Goal: Task Accomplishment & Management: Manage account settings

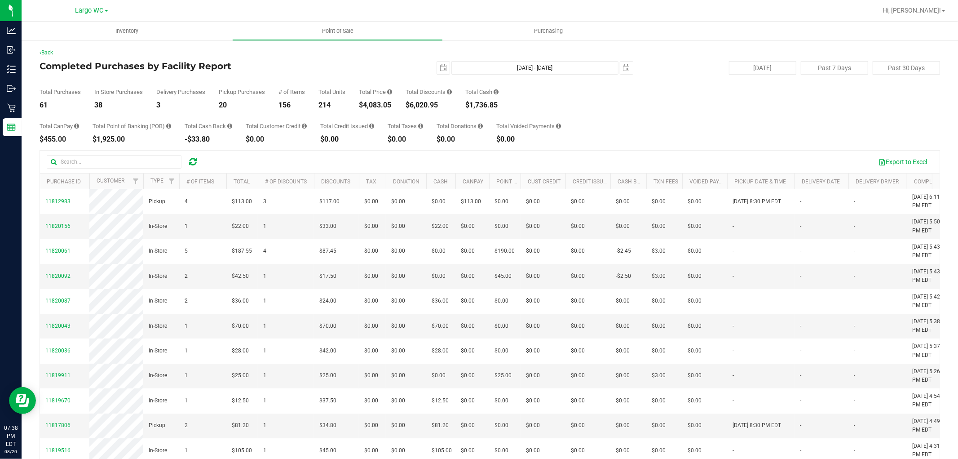
scroll to position [0, 138]
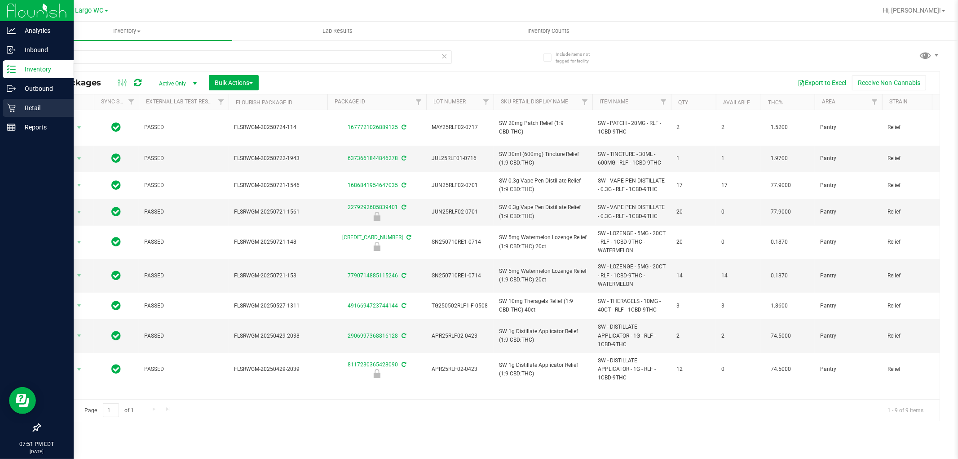
click at [26, 101] on div "Retail" at bounding box center [38, 108] width 71 height 18
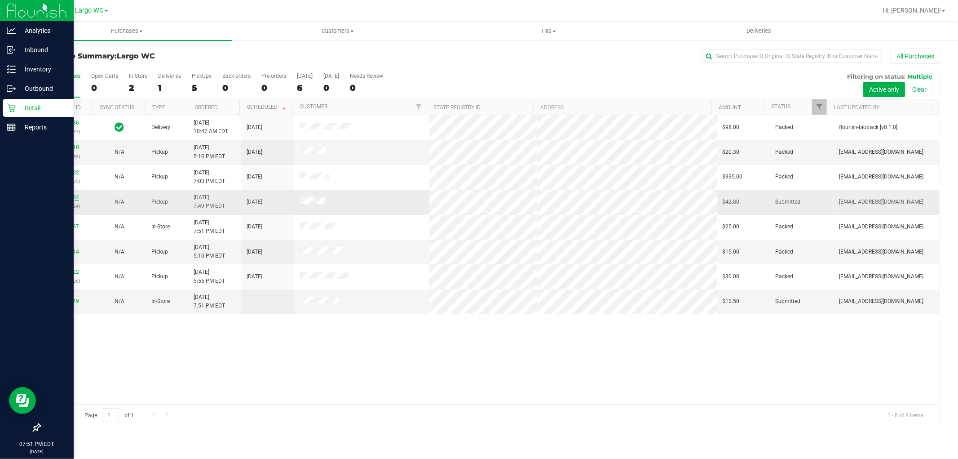
click at [65, 200] on link "11820934" at bounding box center [66, 197] width 25 height 6
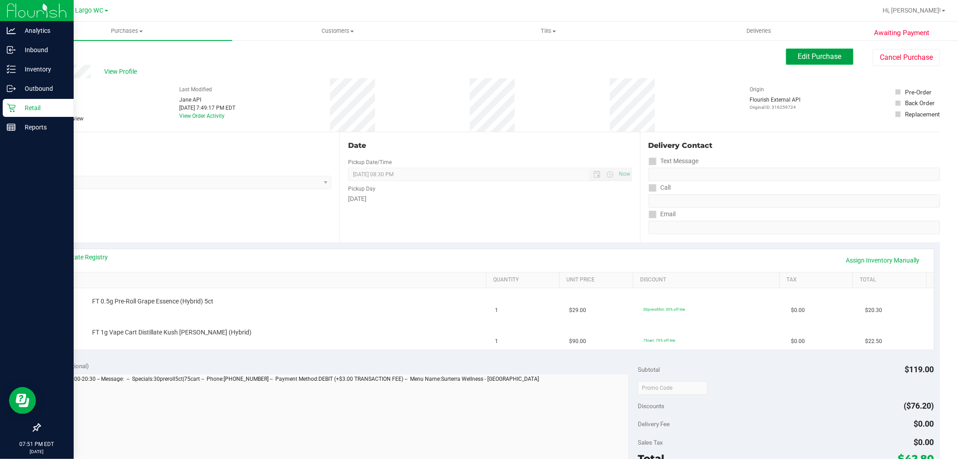
click at [802, 54] on span "Edit Purchase" at bounding box center [820, 56] width 44 height 9
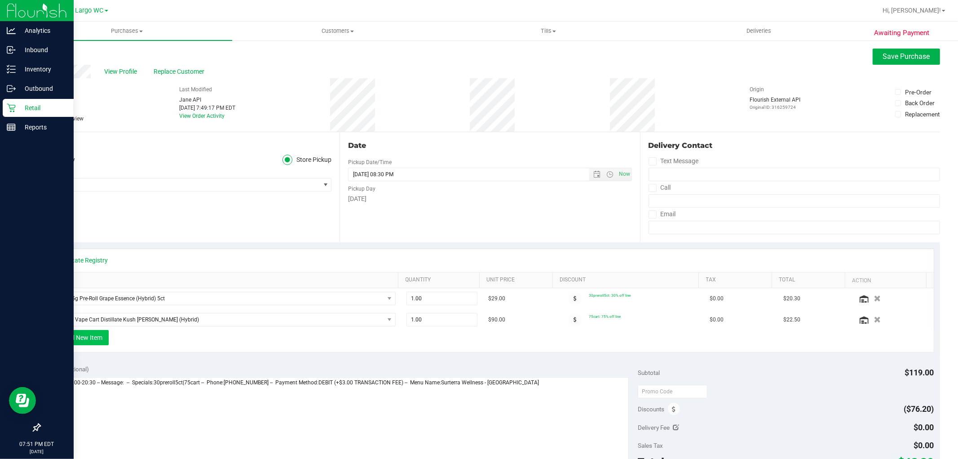
click at [99, 340] on button "+ Add New Item" at bounding box center [81, 337] width 56 height 15
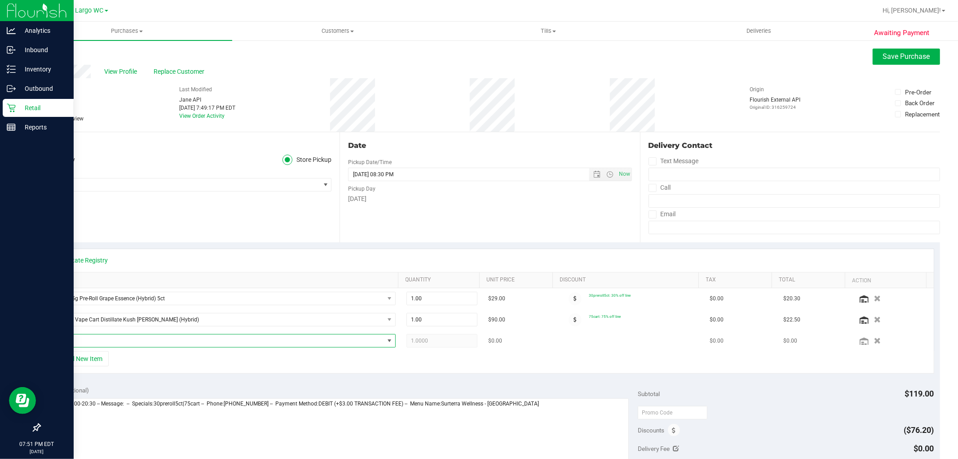
click at [108, 335] on span "NO DATA FOUND" at bounding box center [218, 340] width 332 height 13
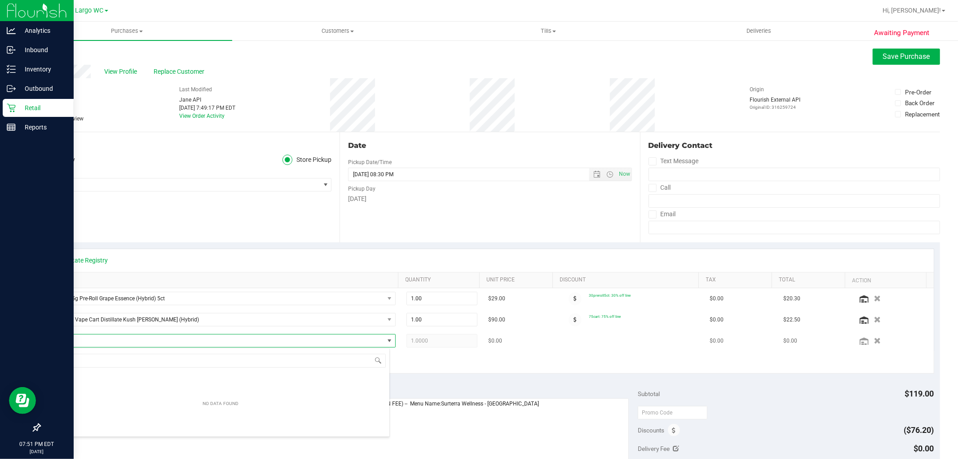
scroll to position [13, 335]
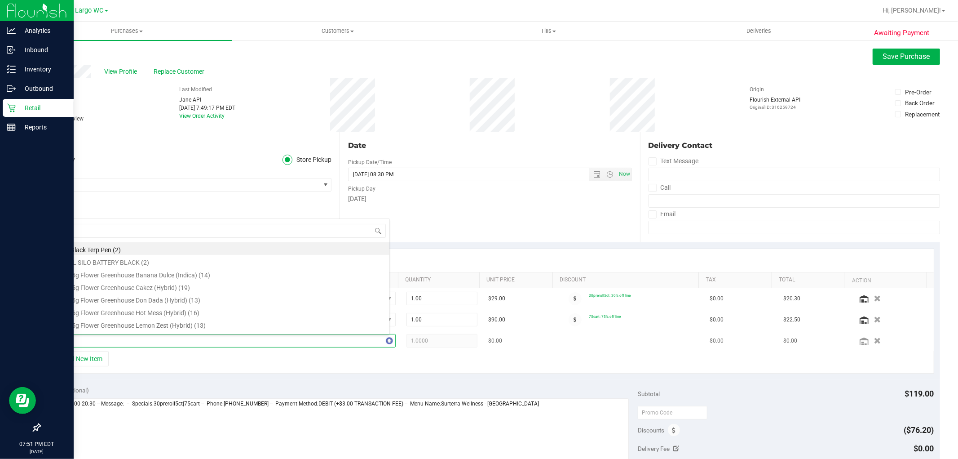
type input "1ct"
click at [268, 303] on li "FT 0.5g Pre-Roll Space Case (Hybrid) 1ct (13)" at bounding box center [220, 301] width 337 height 13
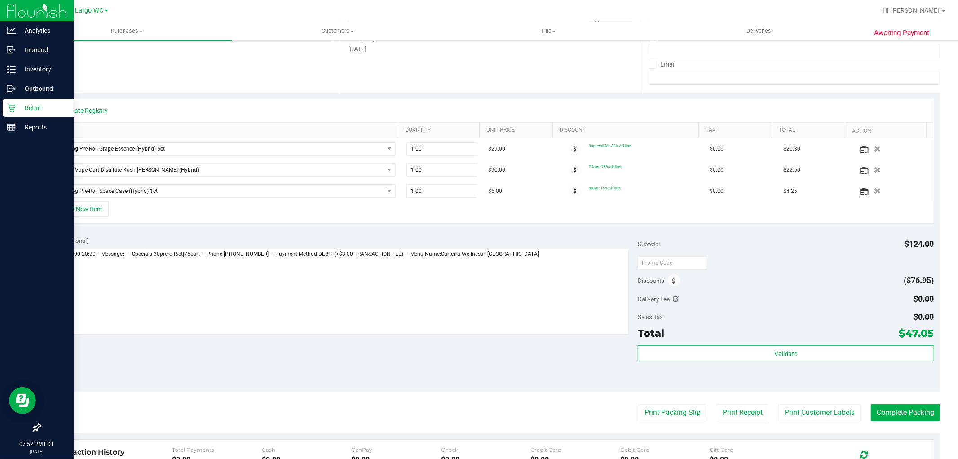
scroll to position [0, 0]
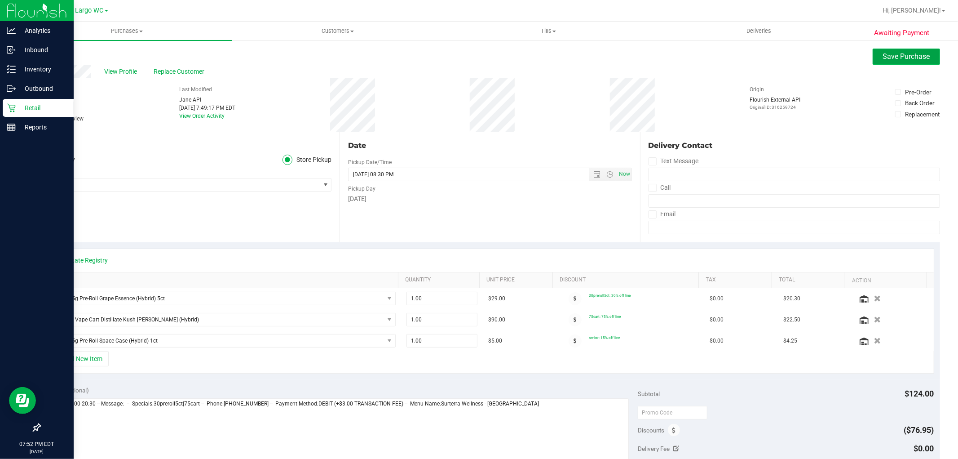
click at [886, 56] on span "Save Purchase" at bounding box center [906, 56] width 47 height 9
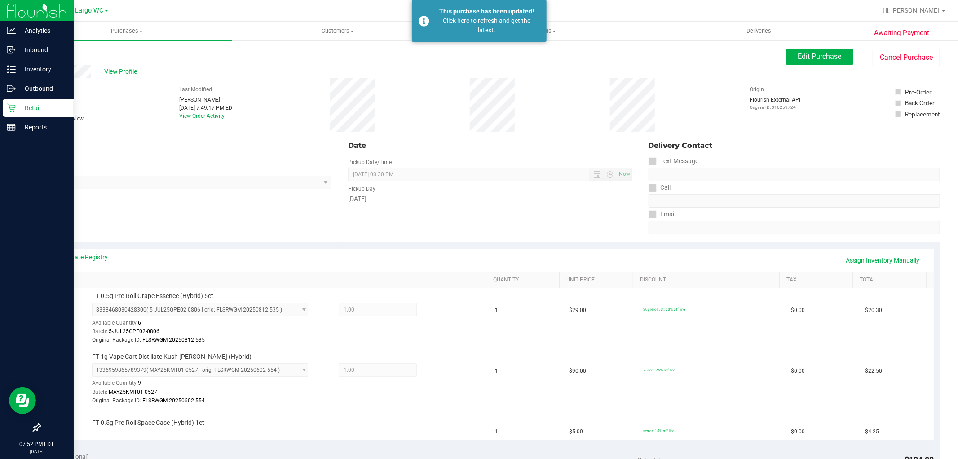
drag, startPoint x: 194, startPoint y: 187, endPoint x: 160, endPoint y: 196, distance: 34.5
click at [170, 196] on div "Location Pickup Store Largo WC Select Store [PERSON_NAME][GEOGRAPHIC_DATA] [PER…" at bounding box center [190, 187] width 300 height 110
drag, startPoint x: 500, startPoint y: 37, endPoint x: 477, endPoint y: 70, distance: 39.7
click at [500, 36] on div "This purchase has been updated! Click here to refresh and get the latest." at bounding box center [479, 21] width 135 height 42
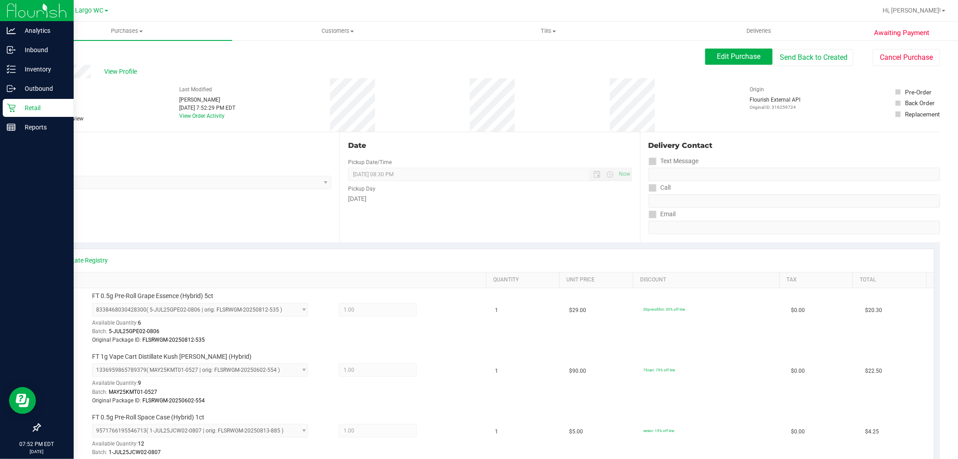
click at [17, 104] on p "Retail" at bounding box center [43, 107] width 54 height 11
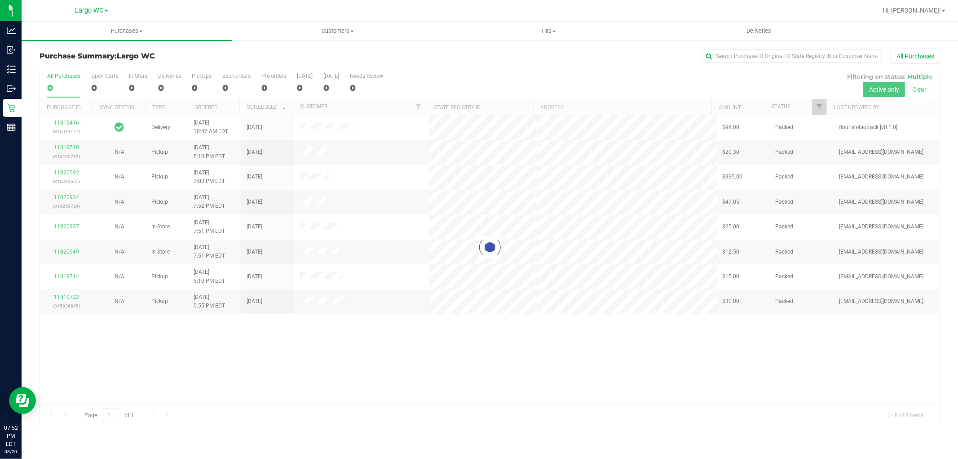
drag, startPoint x: 425, startPoint y: 383, endPoint x: 425, endPoint y: 361, distance: 22.0
click at [428, 365] on div at bounding box center [490, 247] width 900 height 356
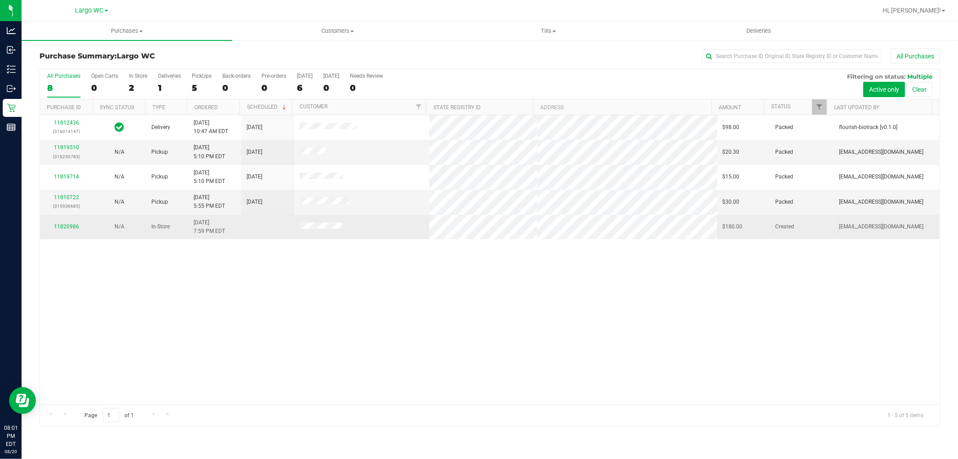
click at [73, 222] on div "11820986" at bounding box center [66, 226] width 42 height 9
click at [73, 224] on link "11820986" at bounding box center [66, 226] width 25 height 6
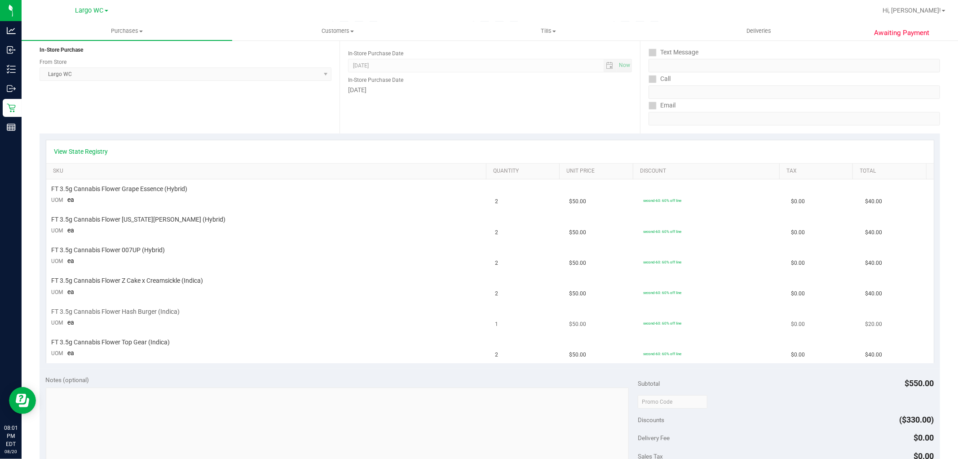
scroll to position [150, 0]
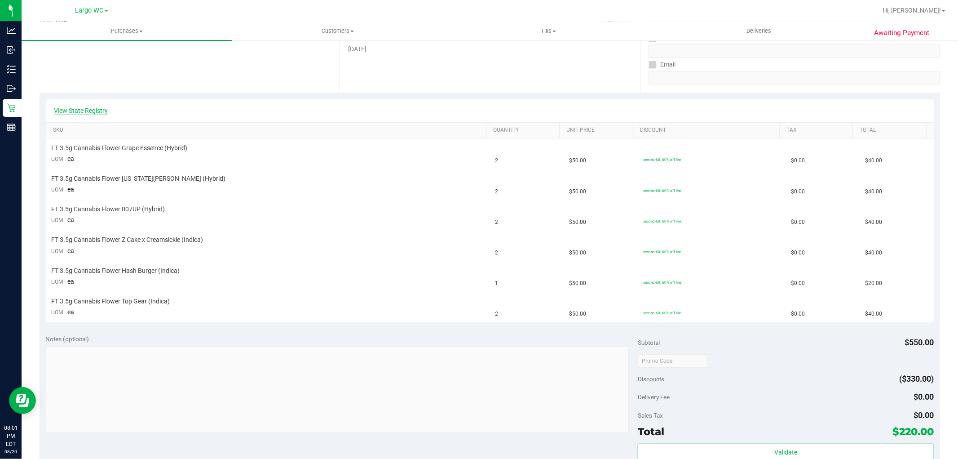
click at [97, 110] on link "View State Registry" at bounding box center [81, 110] width 54 height 9
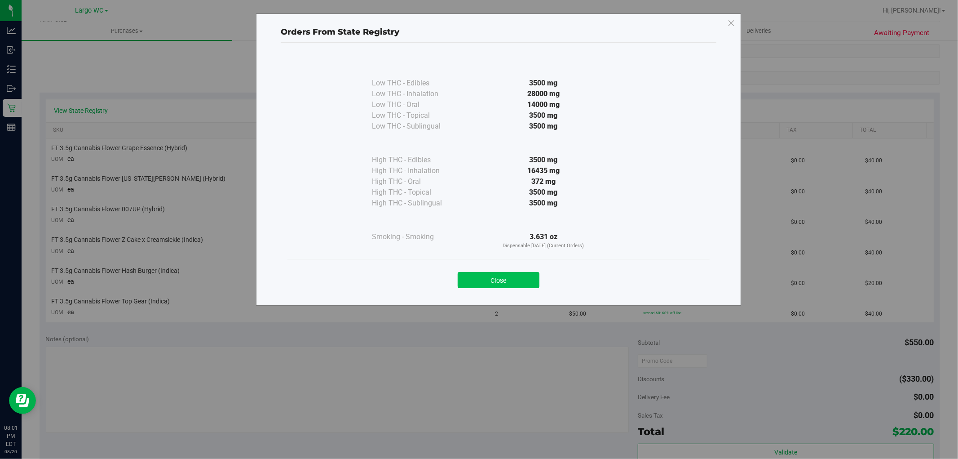
click at [498, 279] on button "Close" at bounding box center [499, 280] width 82 height 16
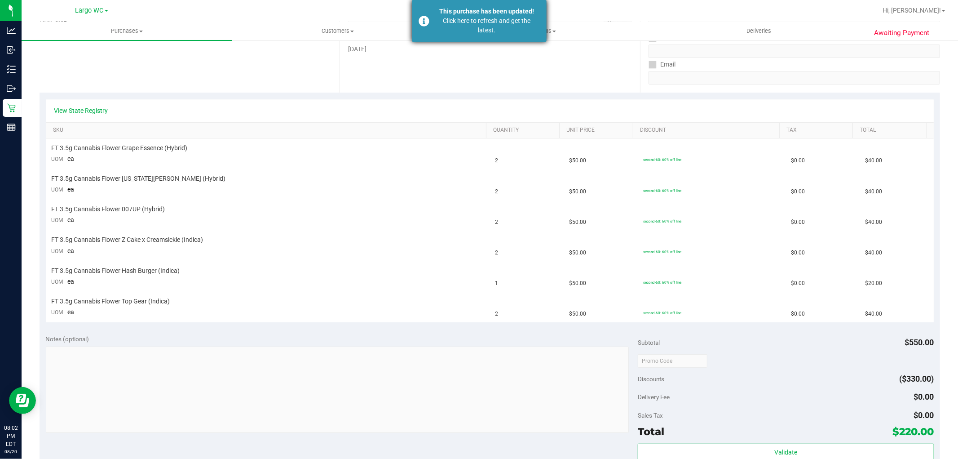
click at [452, 17] on div "Click here to refresh and get the latest." at bounding box center [487, 25] width 106 height 19
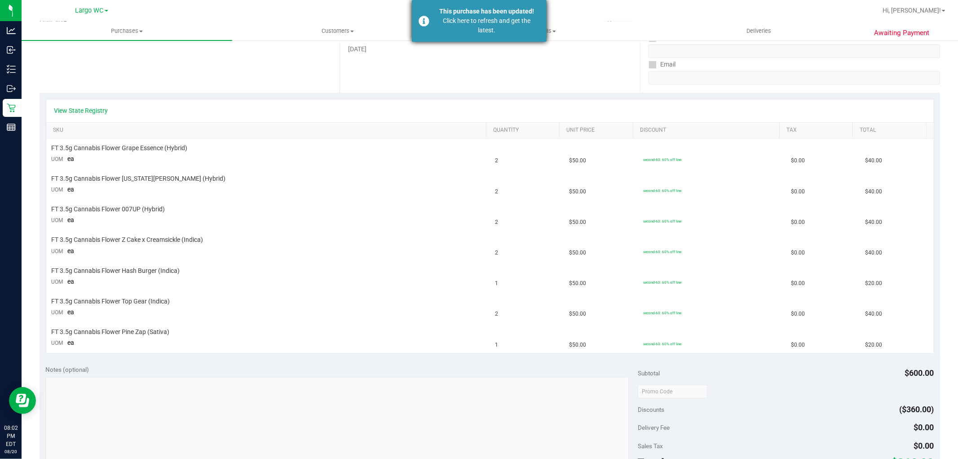
click at [481, 14] on div "This purchase has been updated!" at bounding box center [487, 11] width 106 height 9
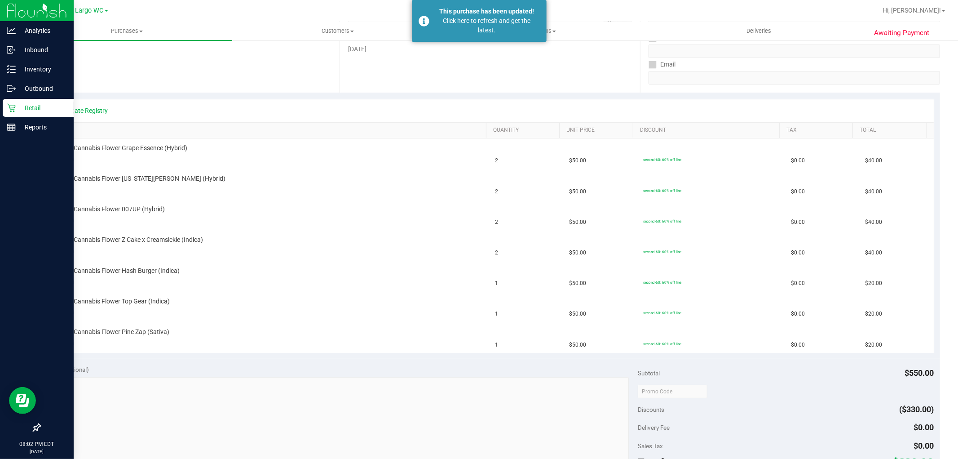
click at [9, 111] on icon at bounding box center [11, 107] width 9 height 9
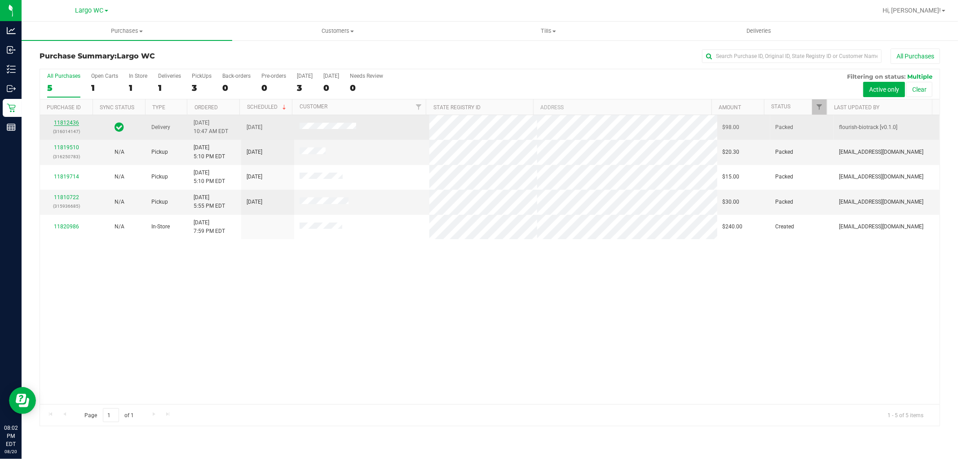
click at [77, 123] on link "11812436" at bounding box center [66, 122] width 25 height 6
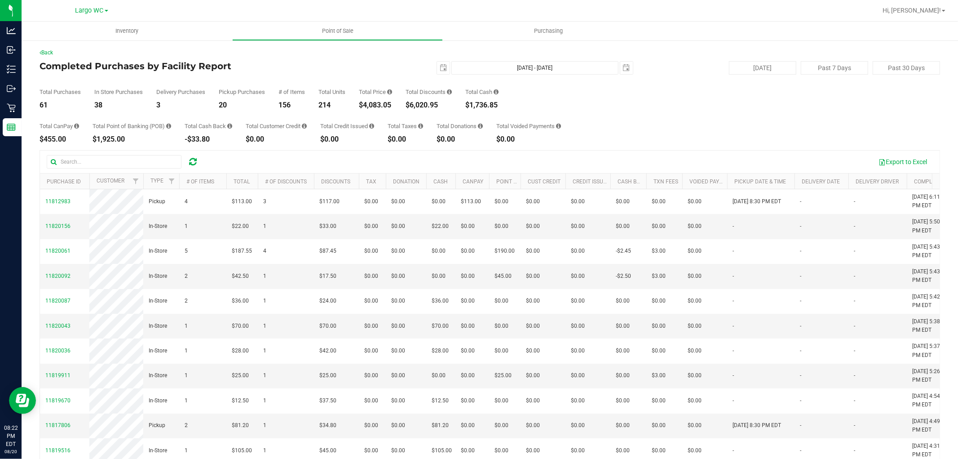
scroll to position [0, 138]
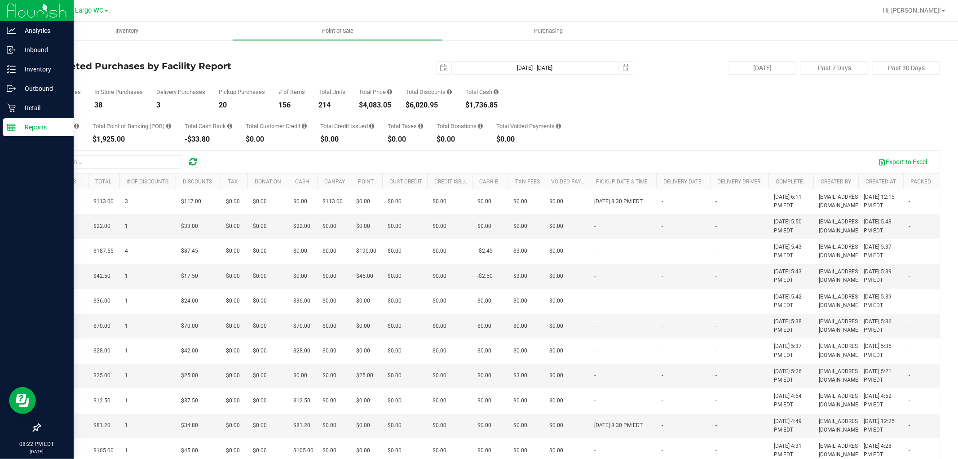
click at [7, 124] on rect at bounding box center [11, 127] width 8 height 6
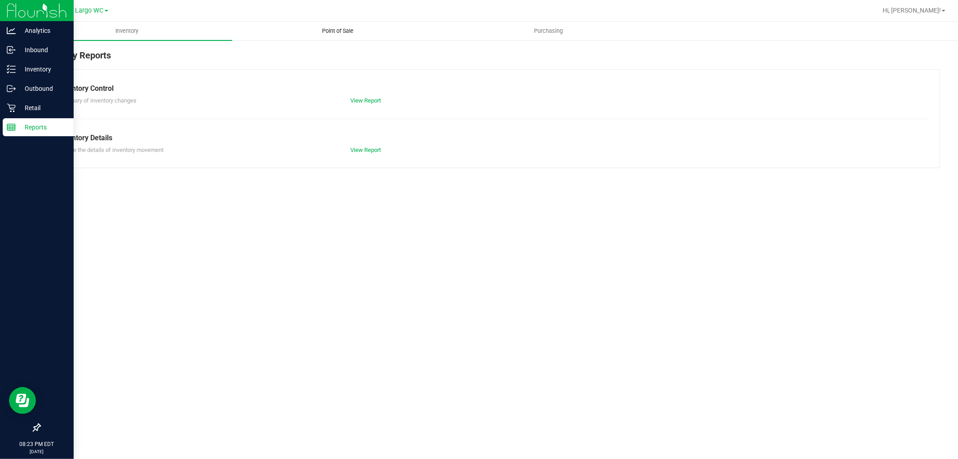
click at [322, 28] on span "Point of Sale" at bounding box center [338, 31] width 56 height 8
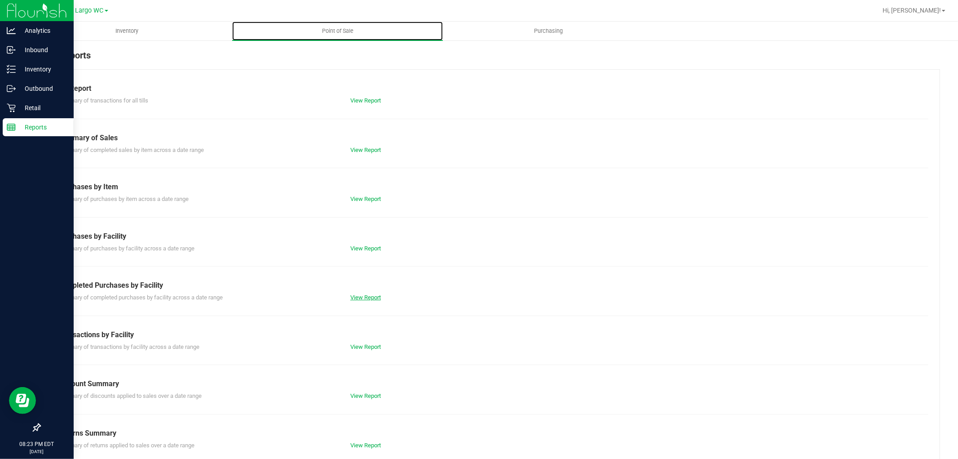
click at [359, 298] on link "View Report" at bounding box center [365, 297] width 31 height 7
